Goal: Transaction & Acquisition: Purchase product/service

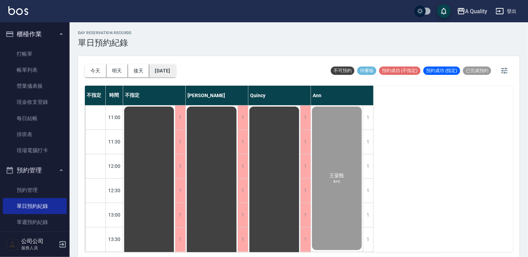
click at [170, 68] on button "[DATE]" at bounding box center [162, 70] width 26 height 13
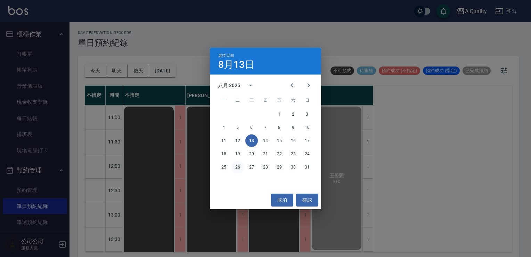
click at [239, 168] on button "26" at bounding box center [238, 167] width 13 height 13
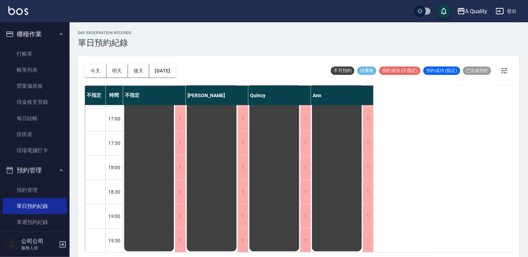
scroll to position [297, 0]
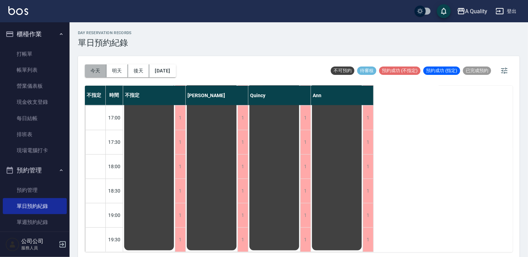
click at [105, 69] on button "今天" at bounding box center [96, 70] width 22 height 13
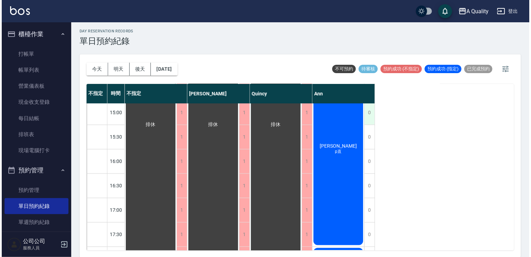
scroll to position [157, 0]
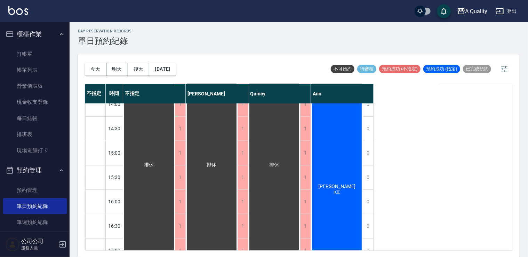
click at [175, 160] on div "謝岳恩 p直" at bounding box center [149, 164] width 52 height 437
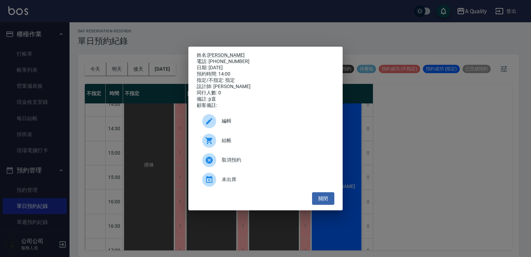
click at [252, 137] on div "結帳" at bounding box center [266, 140] width 138 height 19
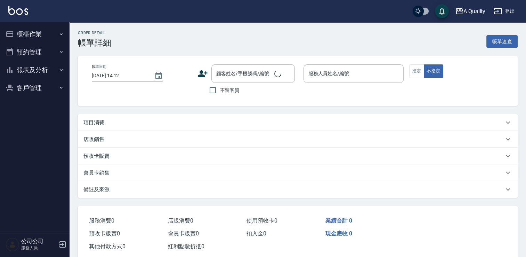
type input "[DATE] 14:00"
type input "Ann(無代號)"
type input "p直"
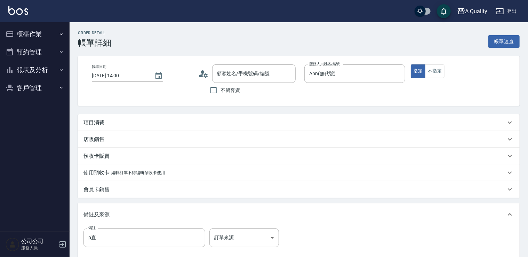
type input "[PERSON_NAME]/0933714661/"
click at [98, 123] on p "項目消費" at bounding box center [93, 122] width 21 height 7
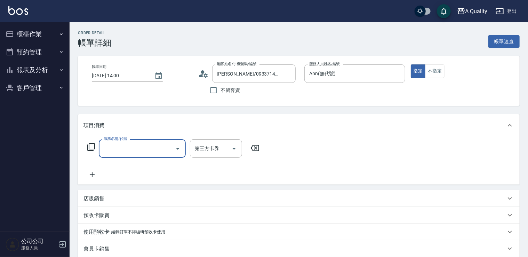
click at [134, 146] on input "服務名稱/代號" at bounding box center [137, 148] width 70 height 12
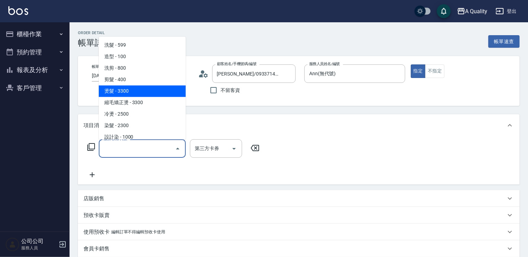
click at [123, 91] on span "燙髮 - 3300" at bounding box center [142, 90] width 87 height 11
type input "燙髮(301)"
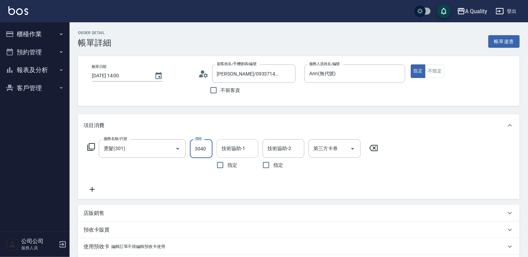
type input "3040"
click at [223, 153] on input "技術協助-1" at bounding box center [237, 148] width 35 height 12
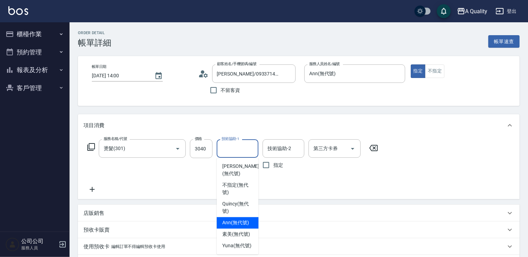
drag, startPoint x: 229, startPoint y: 221, endPoint x: 230, endPoint y: 209, distance: 11.5
click at [229, 220] on span "Ann (無代號)" at bounding box center [235, 222] width 27 height 7
type input "Ann(無代號)"
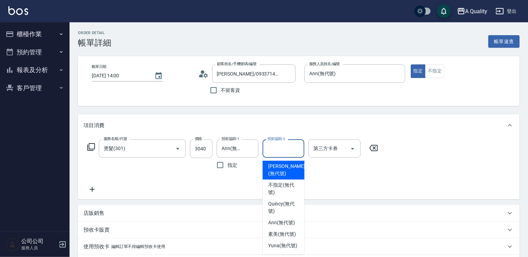
click at [290, 149] on input "技術協助-2" at bounding box center [283, 148] width 35 height 12
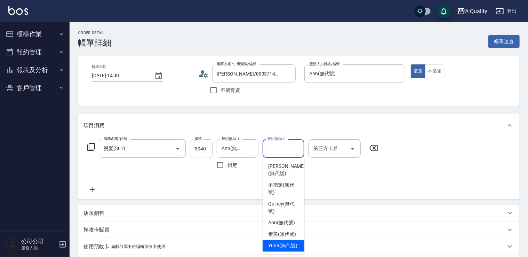
click at [286, 244] on span "Yuna (無代號)" at bounding box center [282, 245] width 29 height 7
type input "Yuna(無代號)"
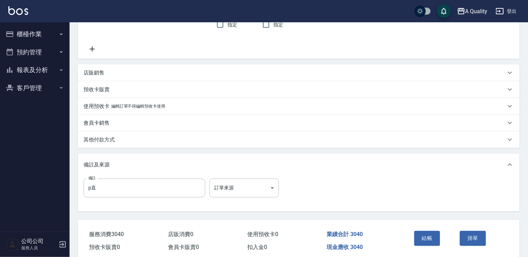
scroll to position [169, 0]
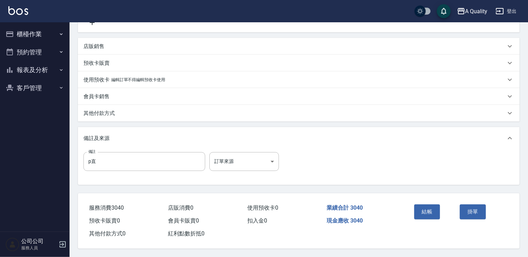
click at [431, 210] on button "結帳" at bounding box center [427, 211] width 26 height 15
